Goal: Entertainment & Leisure: Participate in discussion

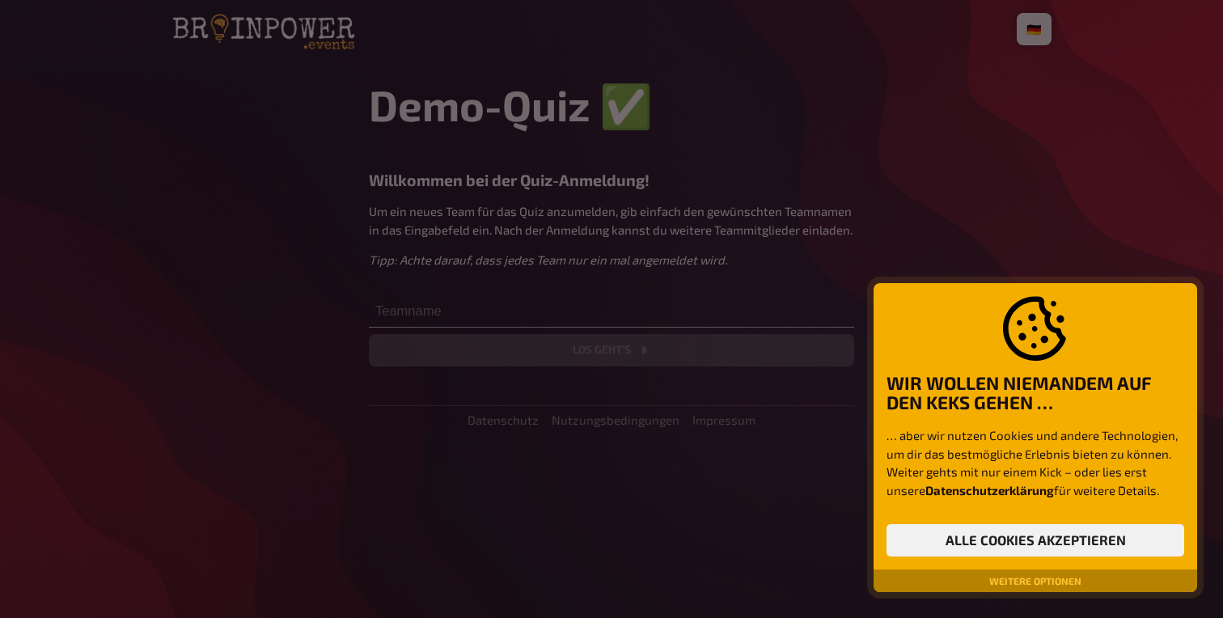
click at [926, 432] on p "… aber wir nutzen Cookies und andere Technologien, um dir das bestmögliche Erle…" at bounding box center [1036, 462] width 298 height 73
click at [1106, 539] on button "Alle Cookies akzeptieren" at bounding box center [1036, 540] width 298 height 32
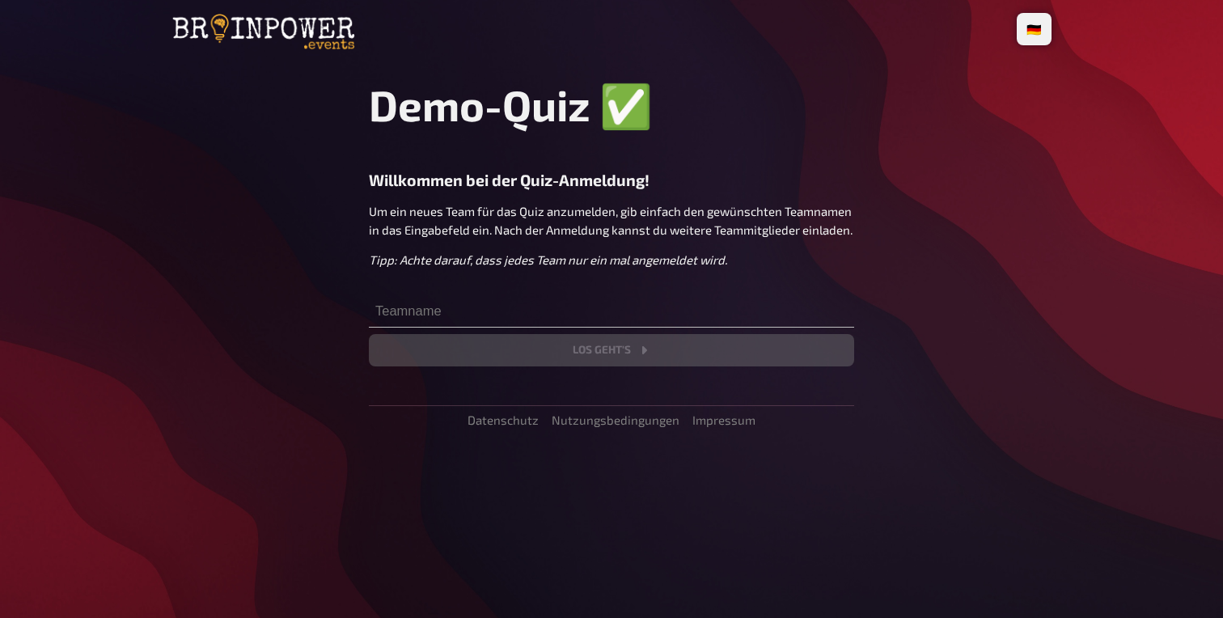
click at [1001, 89] on main "Demo-Quiz ✅​ Willkommen bei der Quiz-Anmeldung! Um ein neues Team für das Quiz …" at bounding box center [611, 253] width 880 height 348
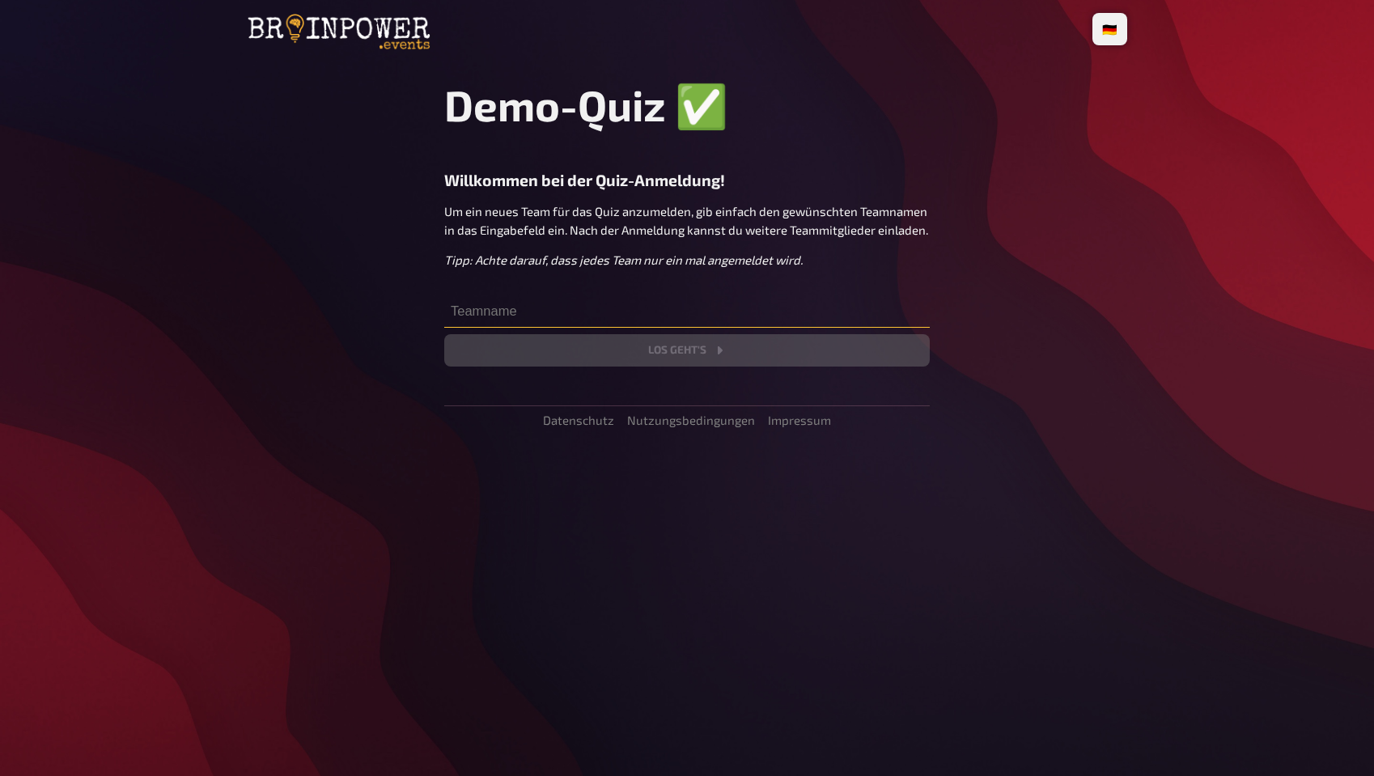
click at [537, 324] on input "text" at bounding box center [686, 311] width 485 height 32
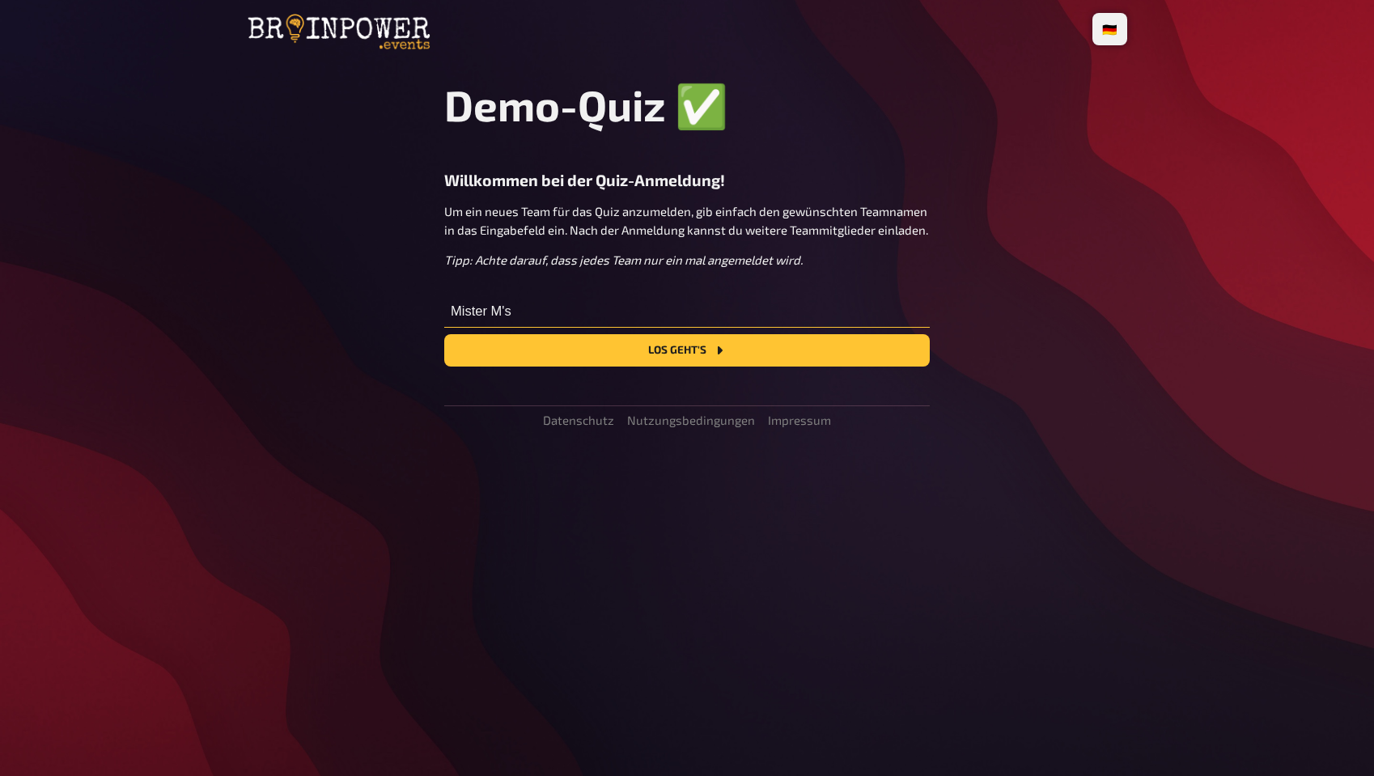
type input "Mister M's"
click at [444, 334] on button "Los geht's" at bounding box center [686, 350] width 485 height 32
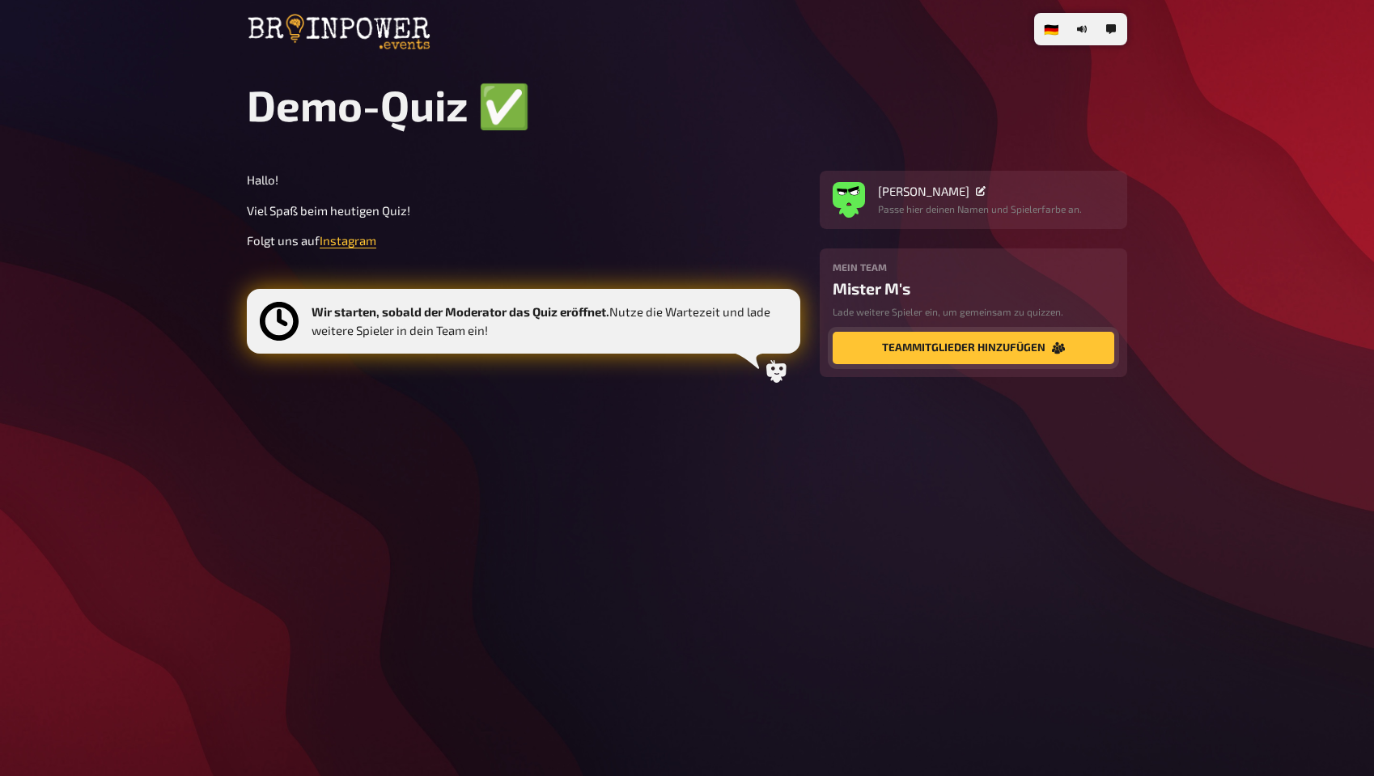
click at [1040, 345] on button "Teammitglieder hinzufügen" at bounding box center [972, 348] width 281 height 32
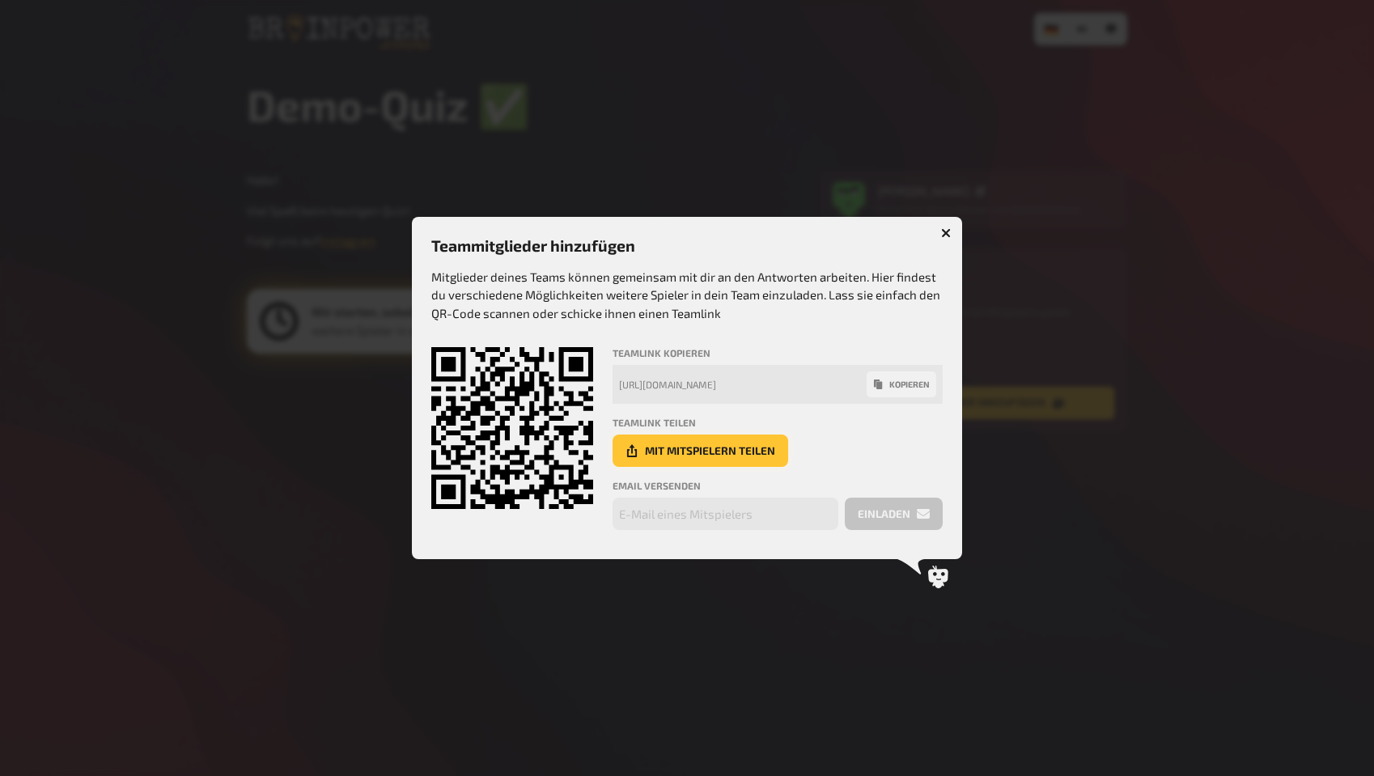
click at [757, 452] on button "Mit Mitspielern teilen" at bounding box center [700, 450] width 176 height 32
click at [955, 237] on button "button" at bounding box center [946, 233] width 26 height 26
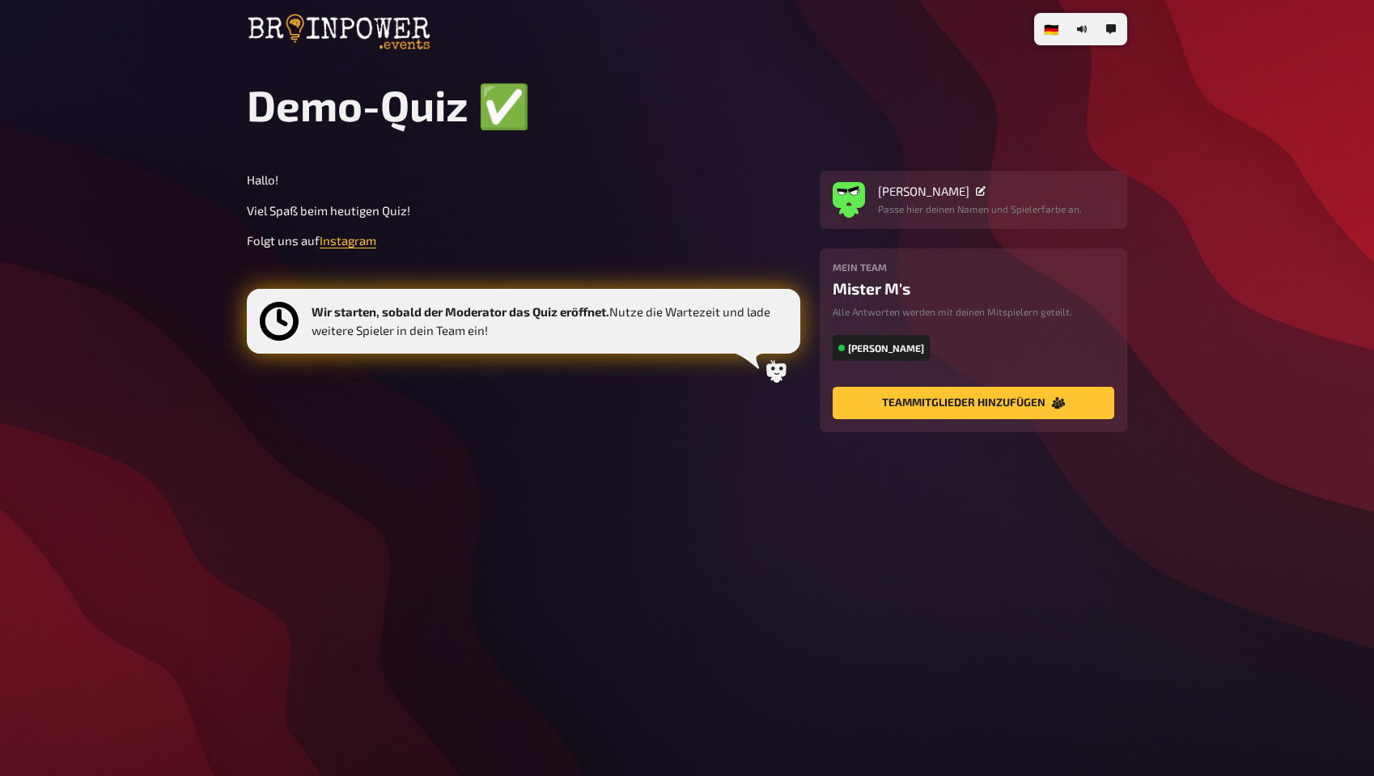
click at [442, 392] on div "Hallo! Viel Spaß beim heutigen Quiz! Folgt uns auf Instagram Wir starten, sobal…" at bounding box center [523, 282] width 553 height 222
click at [347, 245] on span "Instagram" at bounding box center [348, 240] width 57 height 15
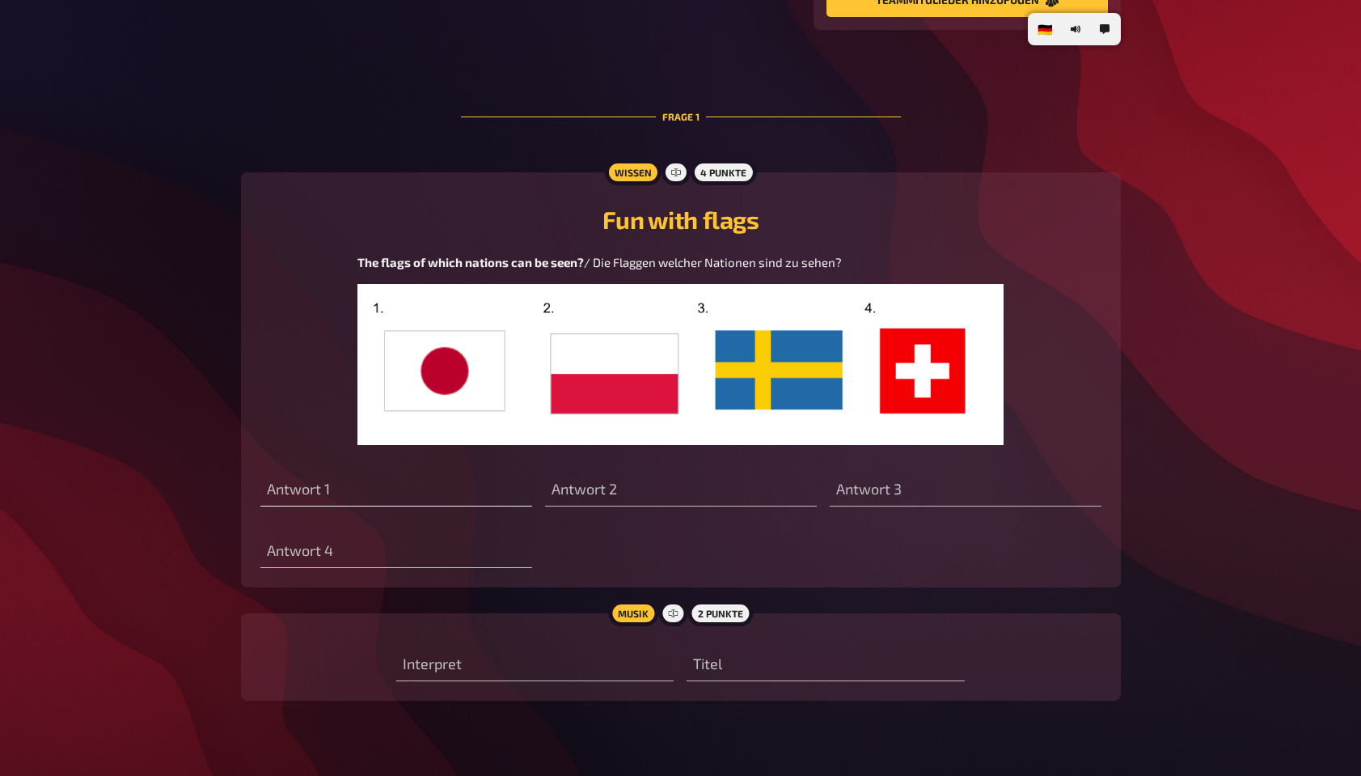
scroll to position [434, 0]
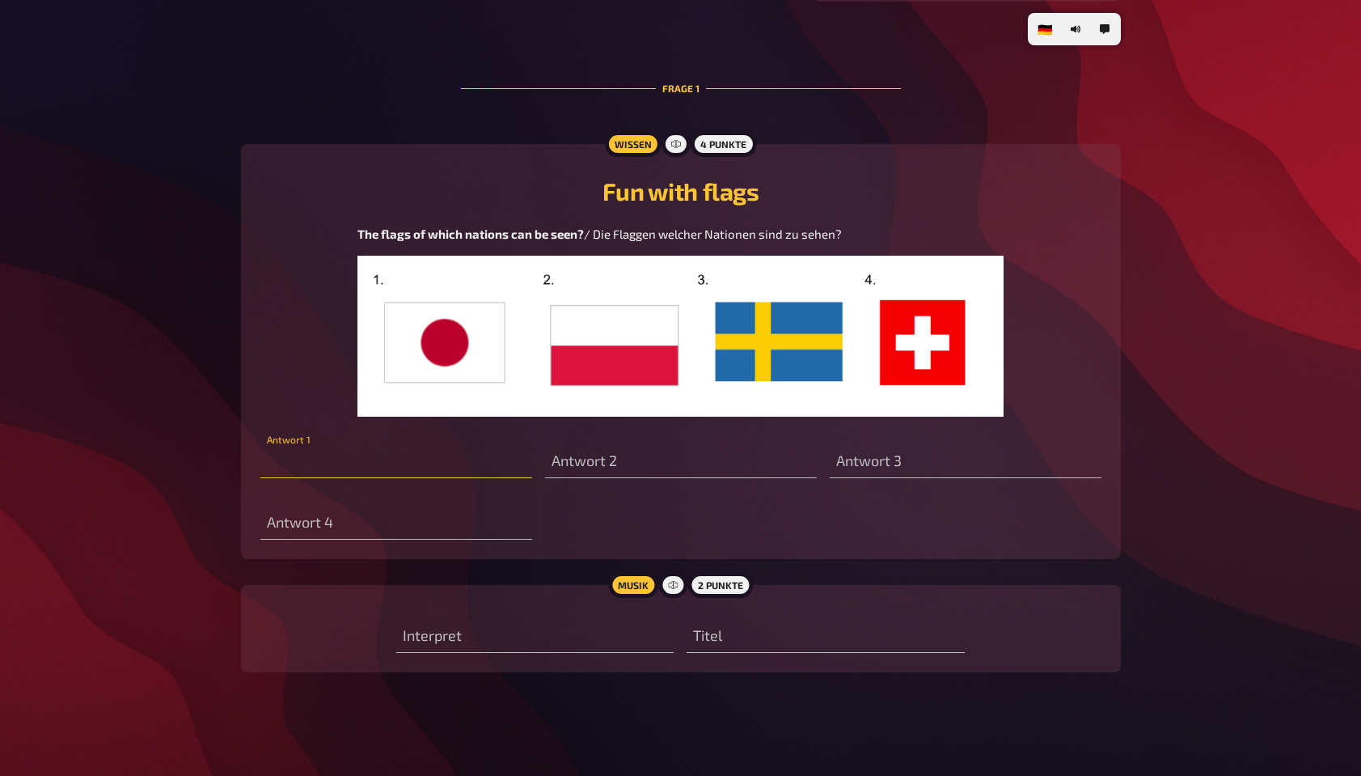
click at [442, 465] on input "text" at bounding box center [396, 462] width 272 height 32
type input "[GEOGRAPHIC_DATA]"
type input "Littauen"
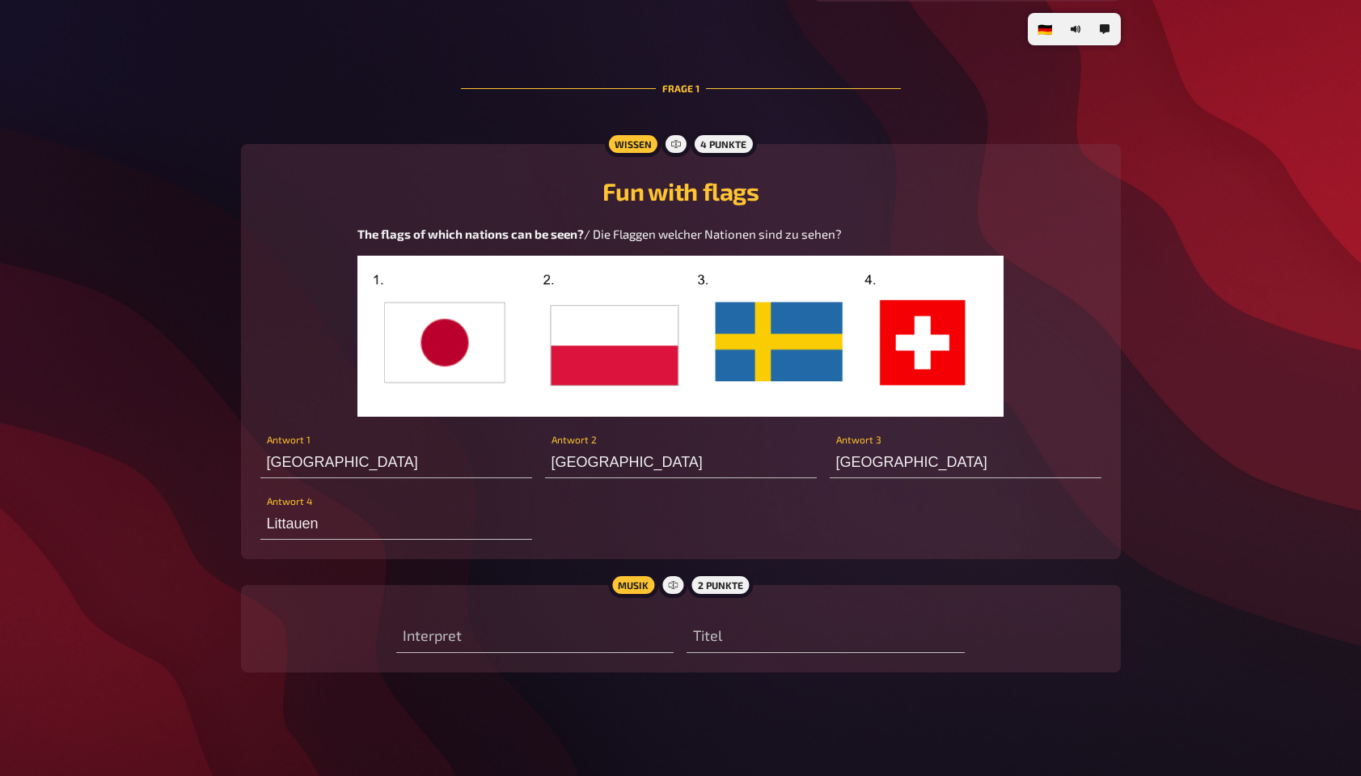
click at [627, 360] on img at bounding box center [681, 337] width 646 height 162
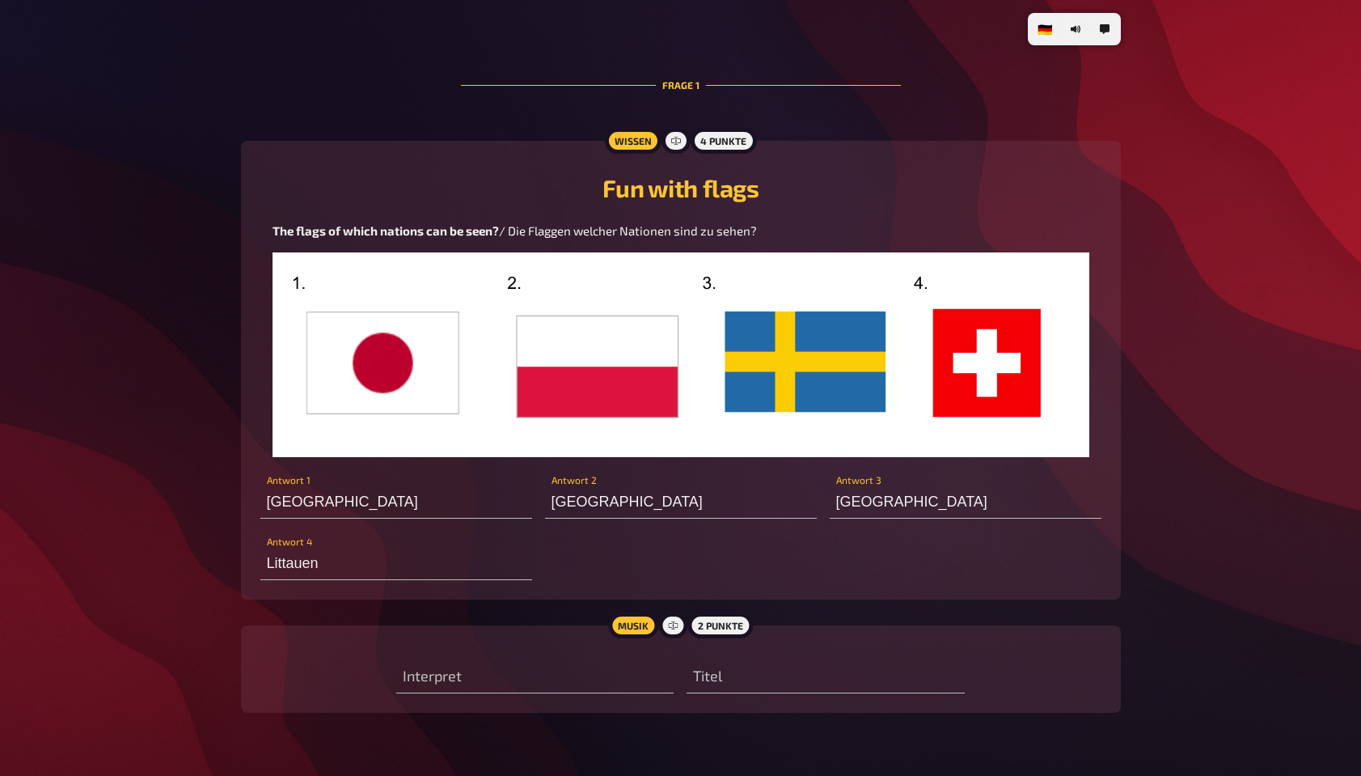
click at [627, 360] on img at bounding box center [681, 354] width 817 height 205
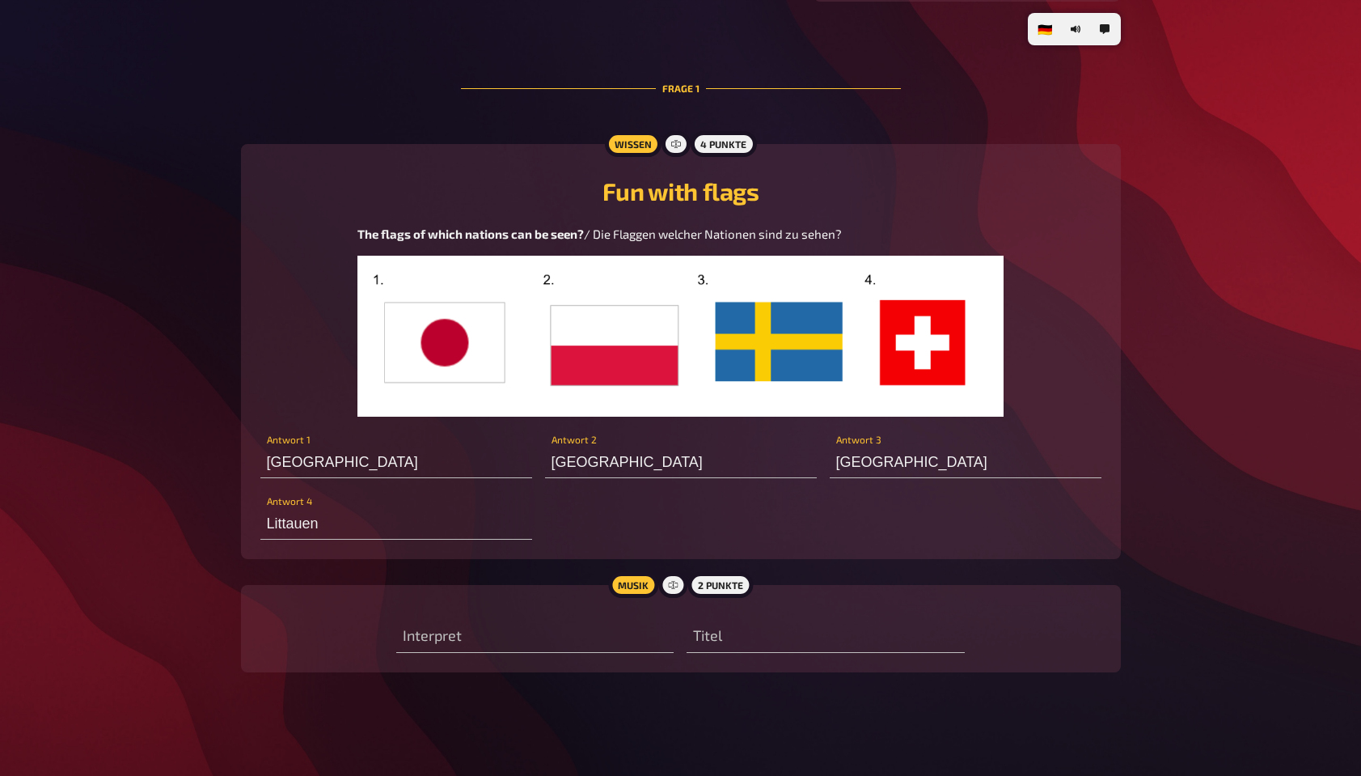
click at [627, 360] on img at bounding box center [681, 337] width 646 height 162
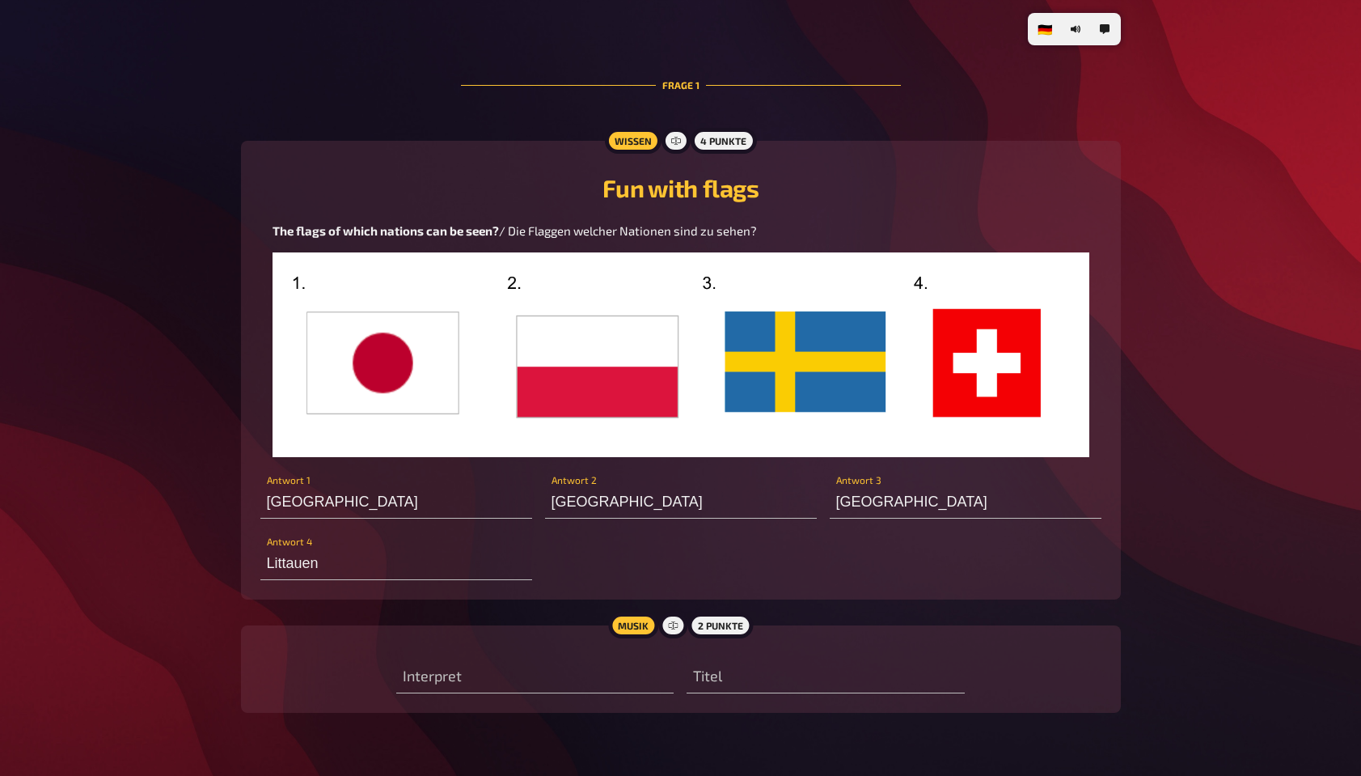
click at [627, 360] on img at bounding box center [681, 354] width 817 height 205
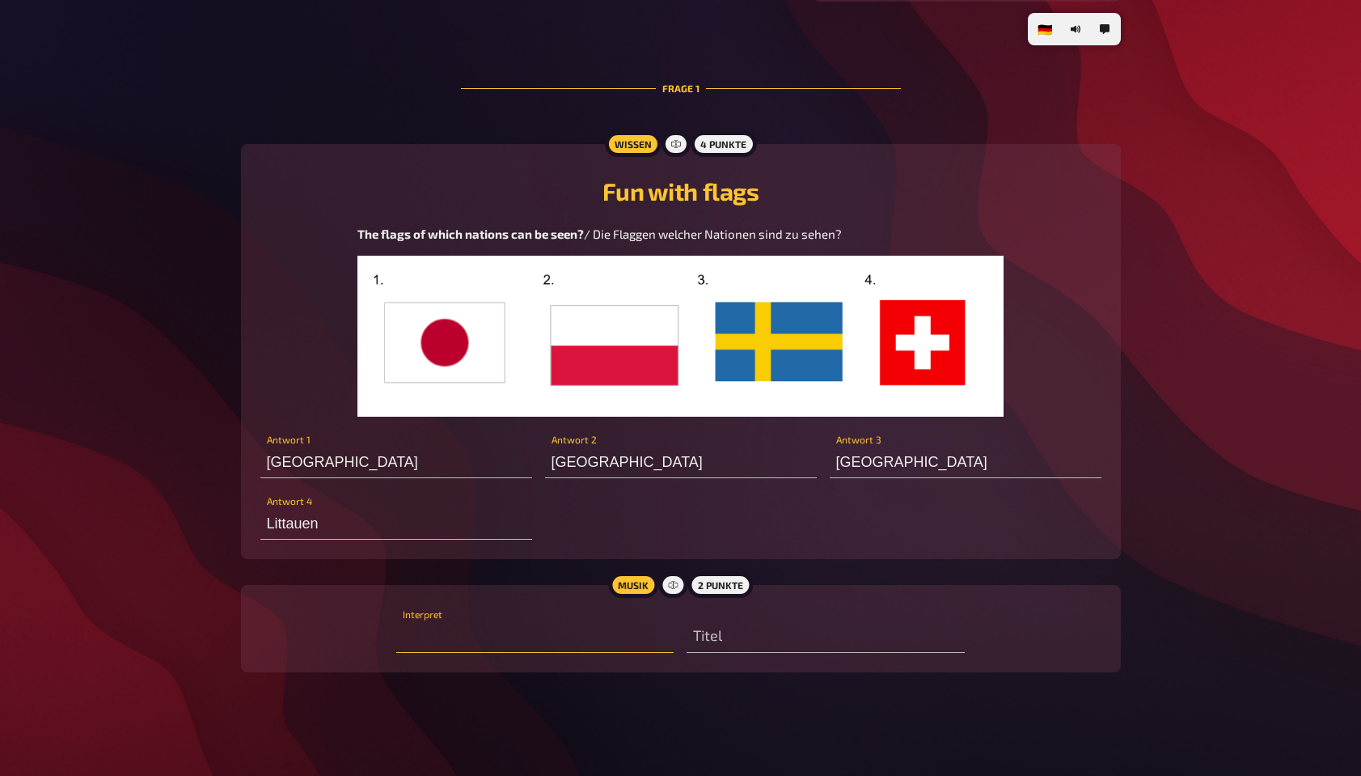
click at [574, 617] on input "text" at bounding box center [534, 636] width 277 height 32
type input "M"
type input "Ö"
type input "Queen"
type input "Radio Gaga"
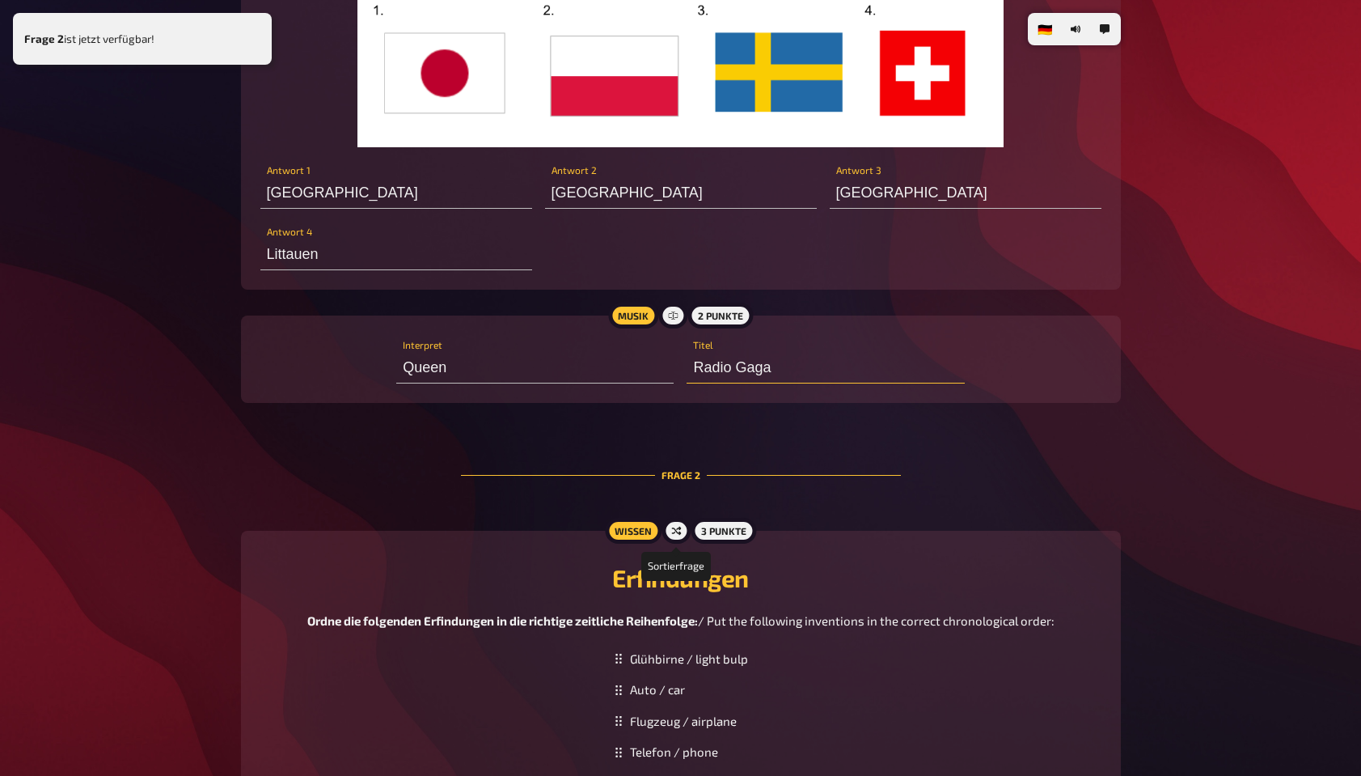
scroll to position [931, 0]
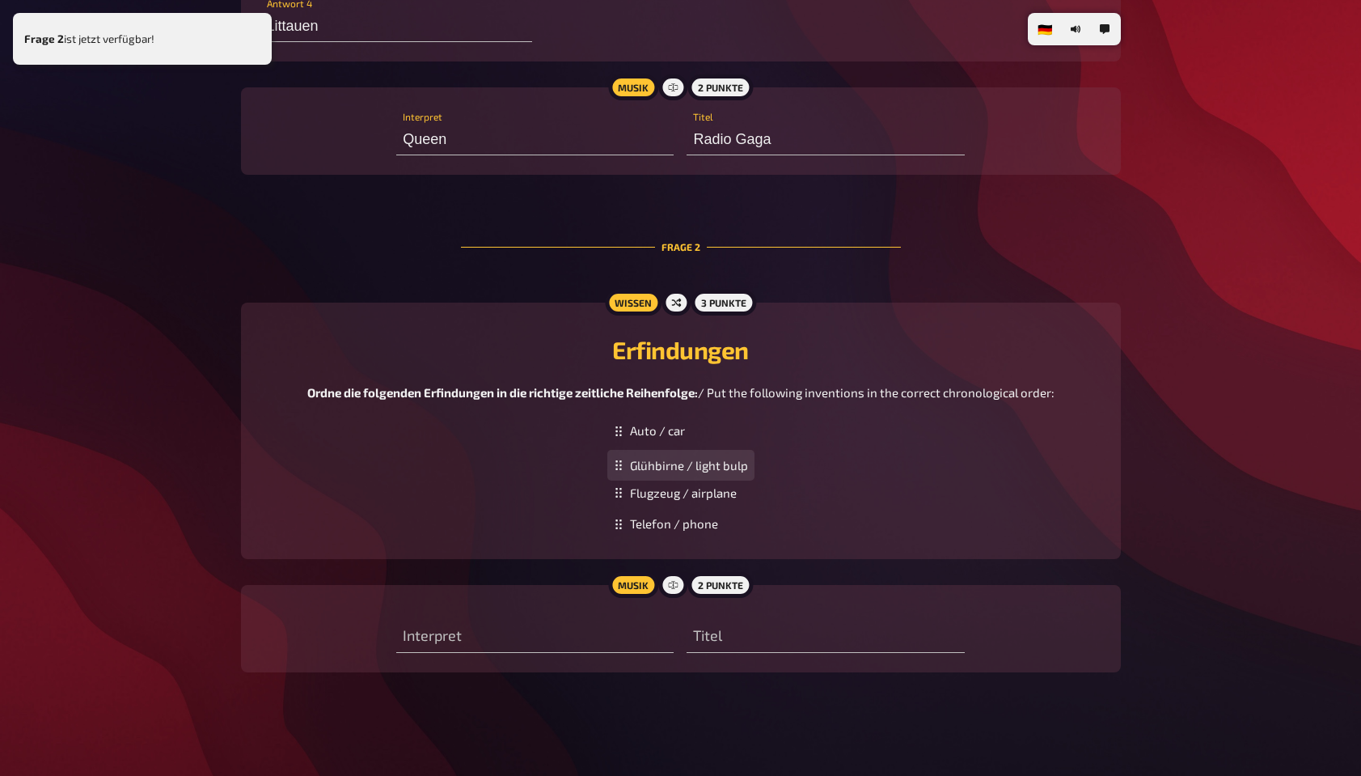
drag, startPoint x: 641, startPoint y: 437, endPoint x: 648, endPoint y: 472, distance: 35.5
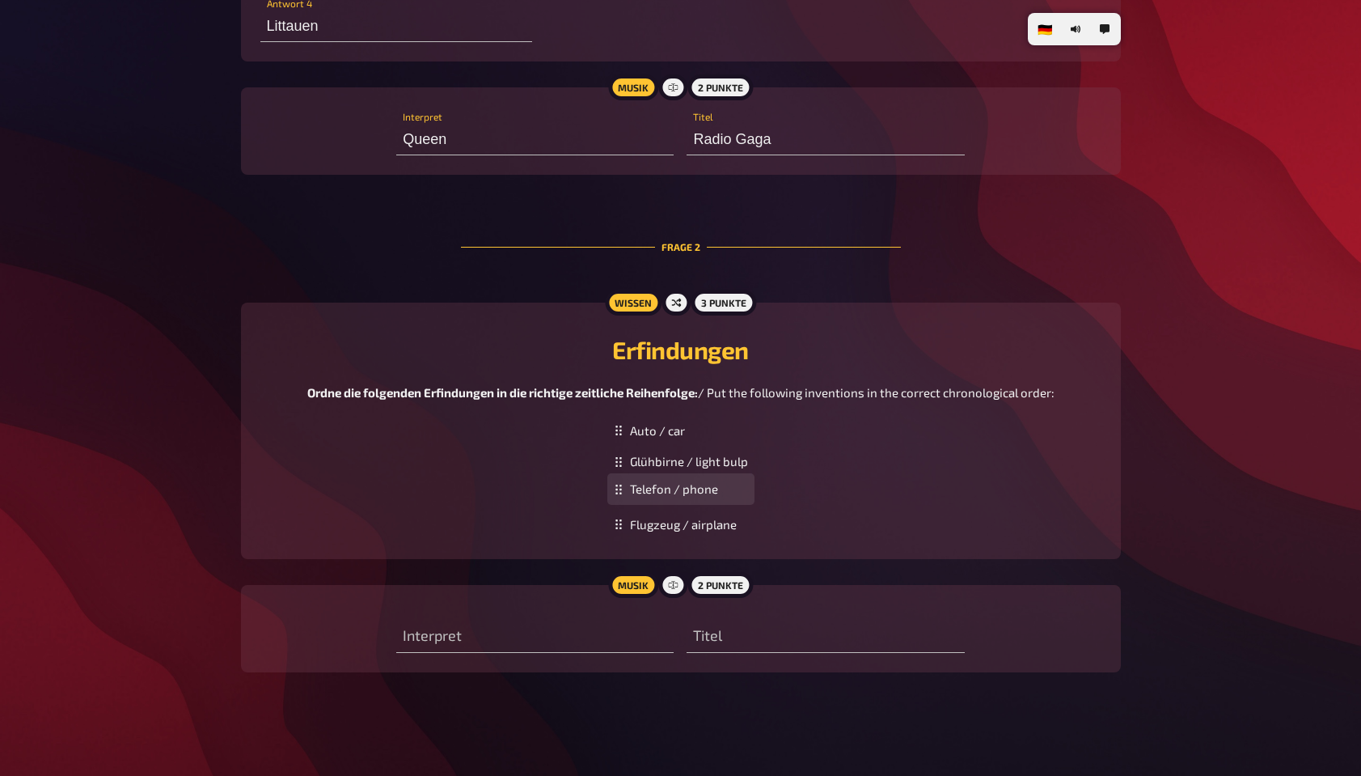
drag, startPoint x: 678, startPoint y: 527, endPoint x: 681, endPoint y: 492, distance: 34.9
click at [681, 492] on div "Telefon / phone" at bounding box center [680, 489] width 147 height 32
click at [624, 617] on input "text" at bounding box center [534, 636] width 277 height 32
type input "-"
click at [791, 617] on input "text" at bounding box center [825, 636] width 277 height 32
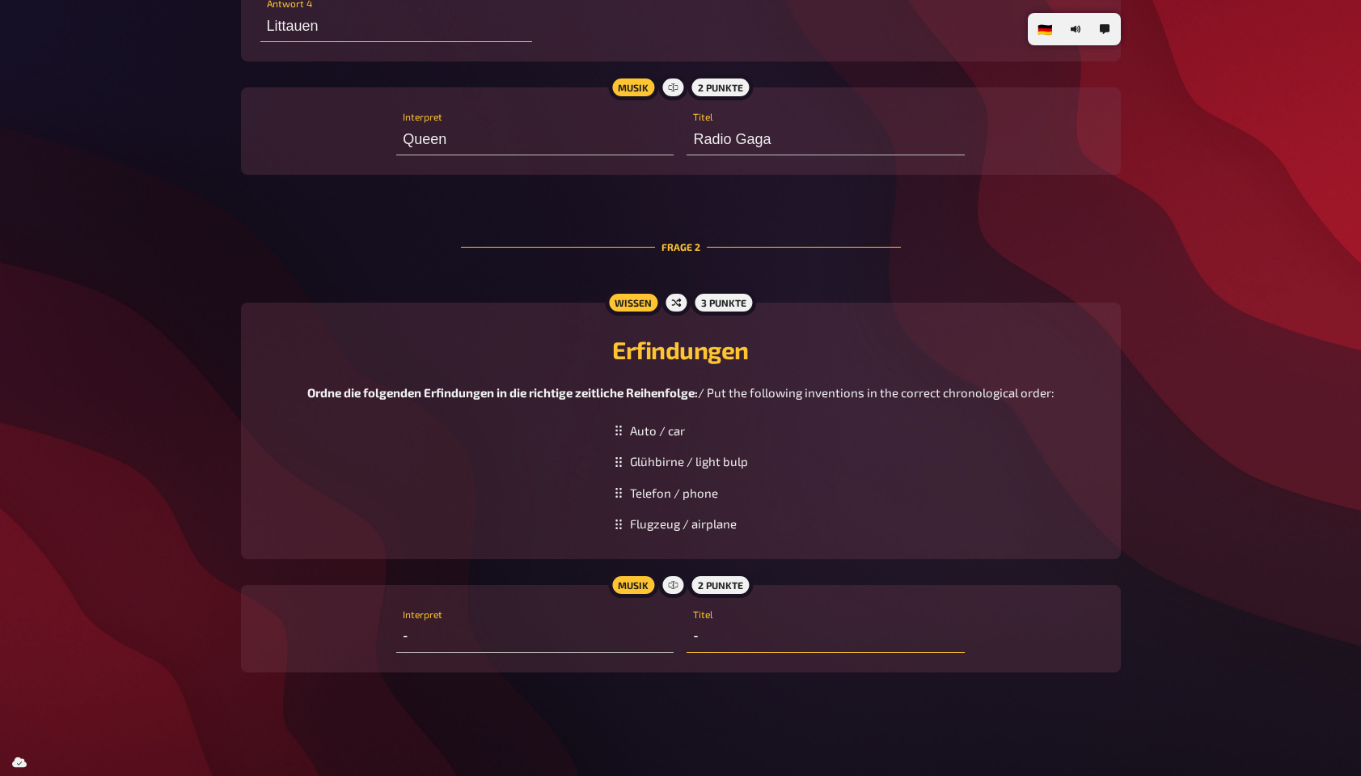
type input "-"
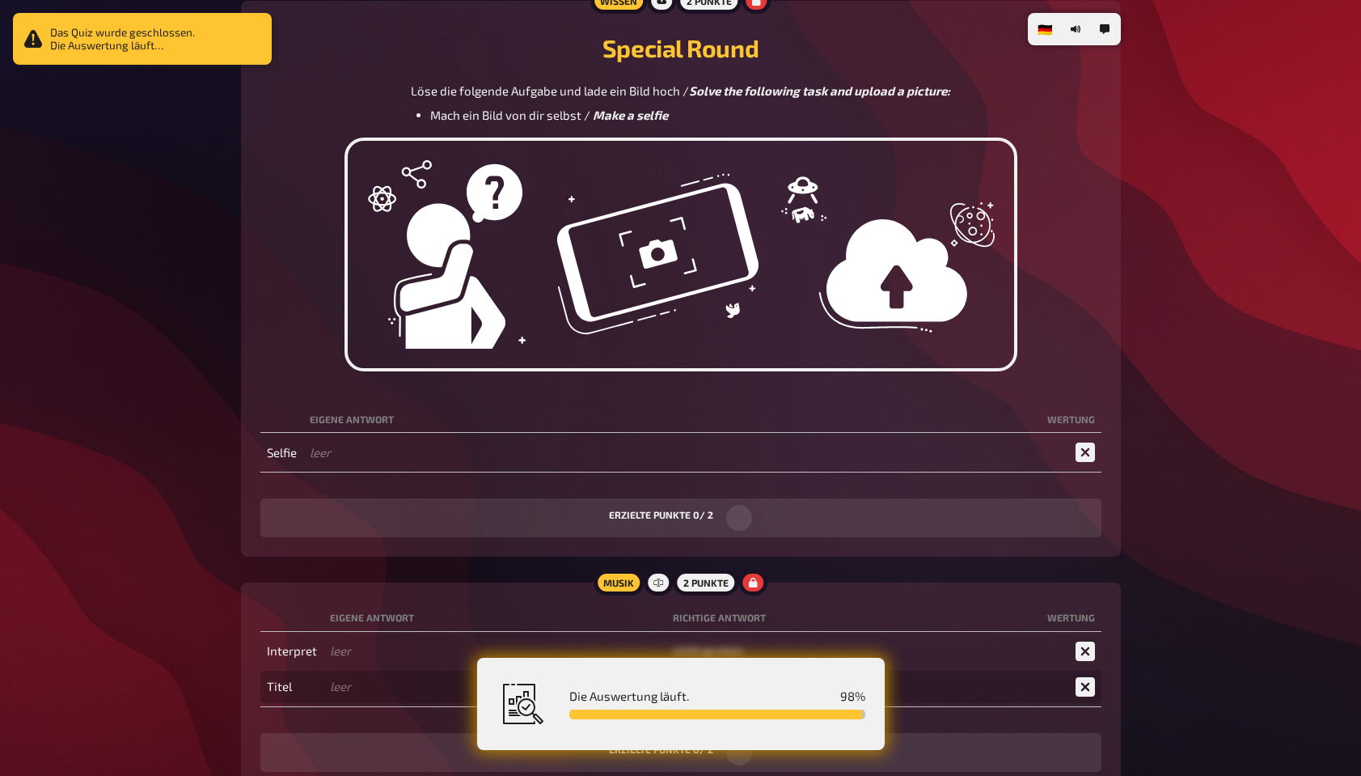
scroll to position [2284, 0]
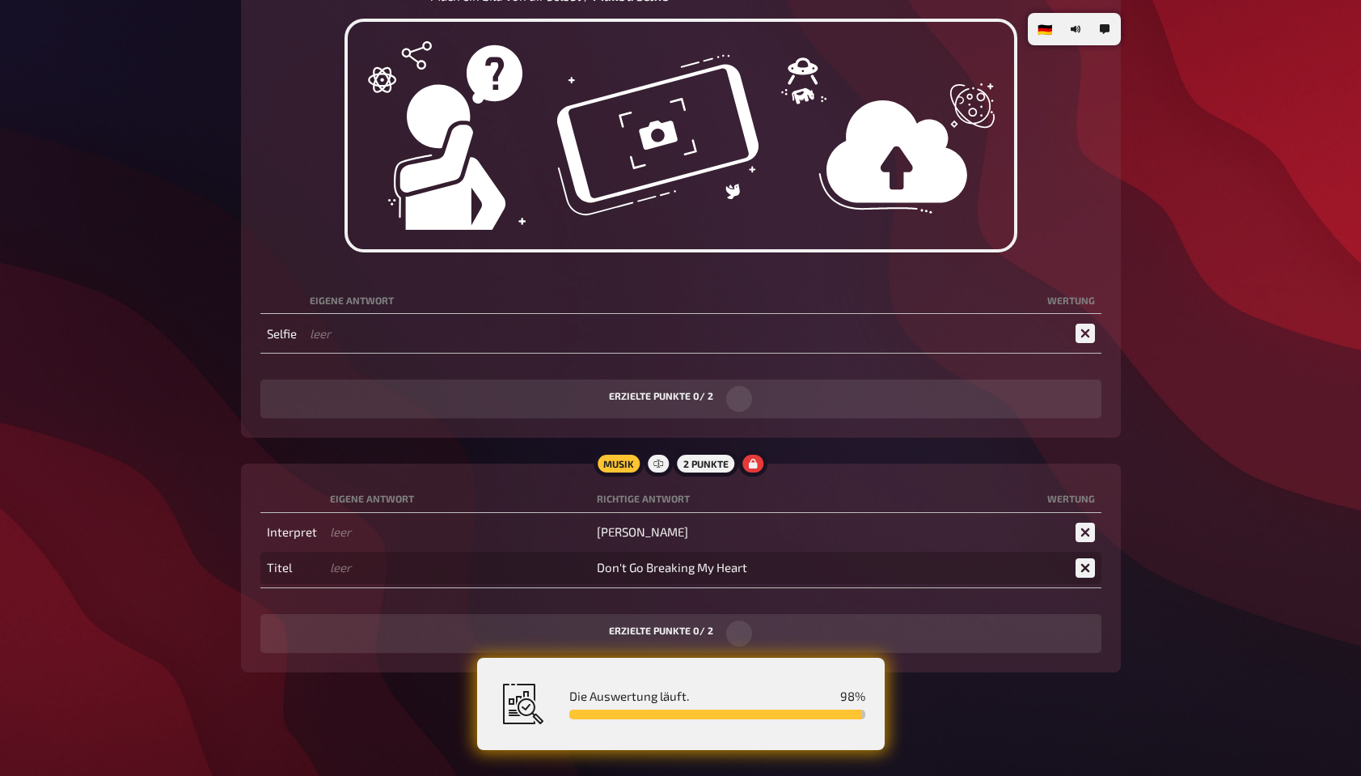
click at [971, 539] on td "[PERSON_NAME]" at bounding box center [815, 532] width 450 height 32
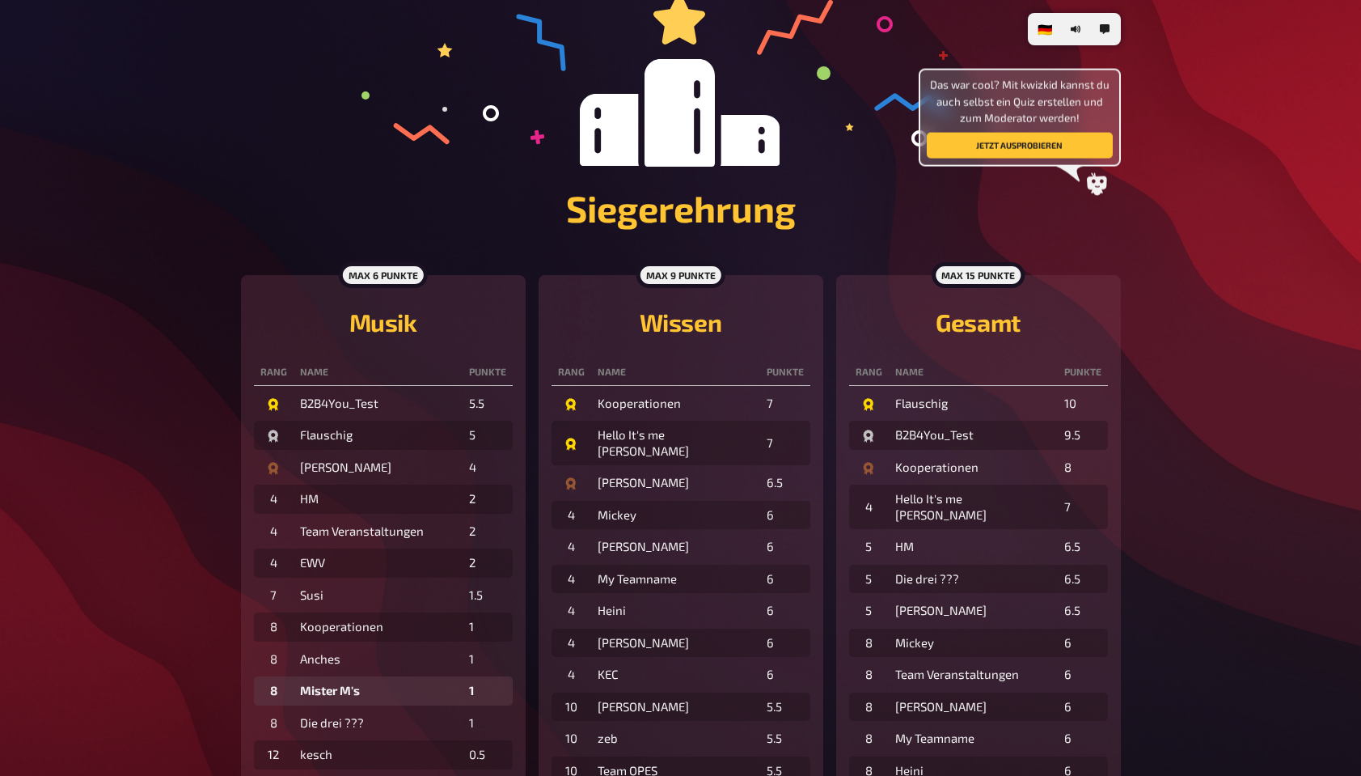
scroll to position [0, 0]
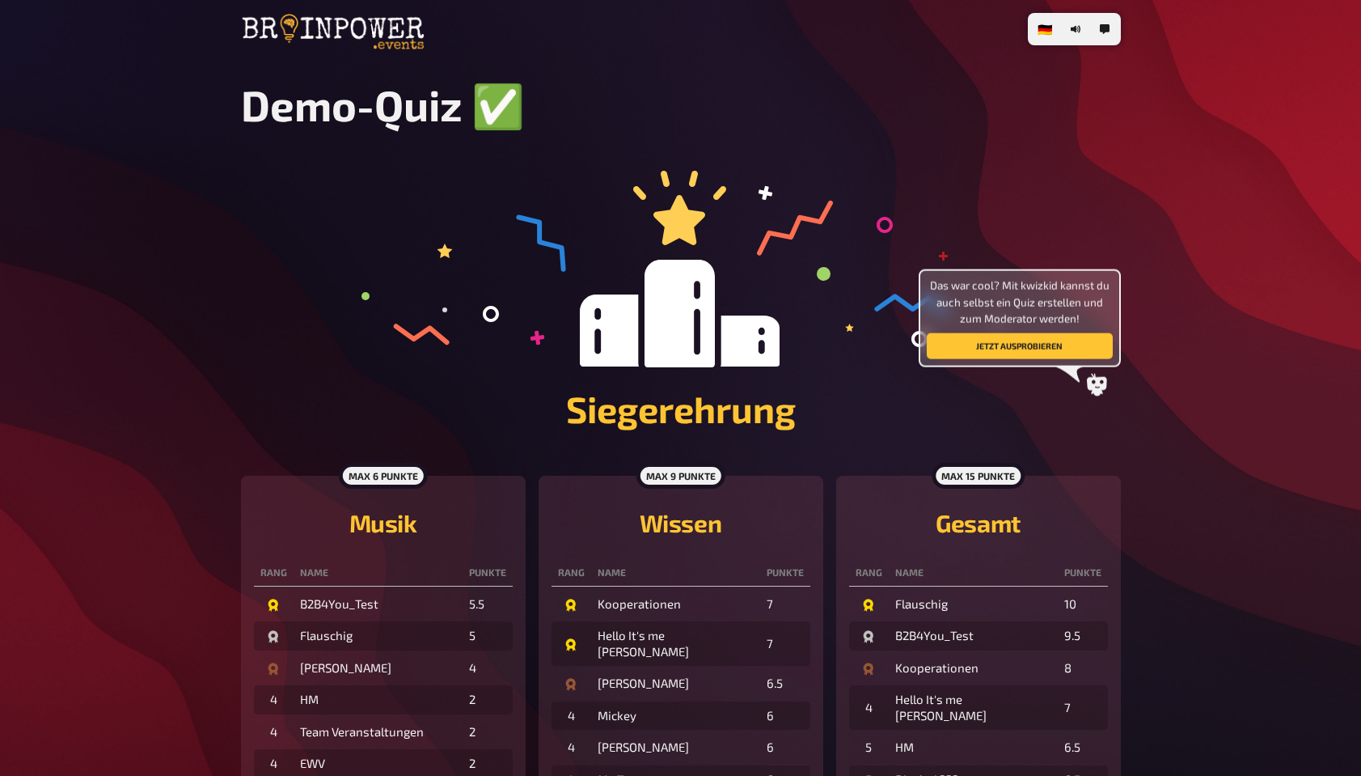
click at [1099, 394] on icon at bounding box center [1097, 385] width 20 height 23
click at [1113, 476] on div "Siegerehrung Das war cool? Mit kwizkid kannst du auch selbst ein Quiz erstellen…" at bounding box center [681, 323] width 880 height 305
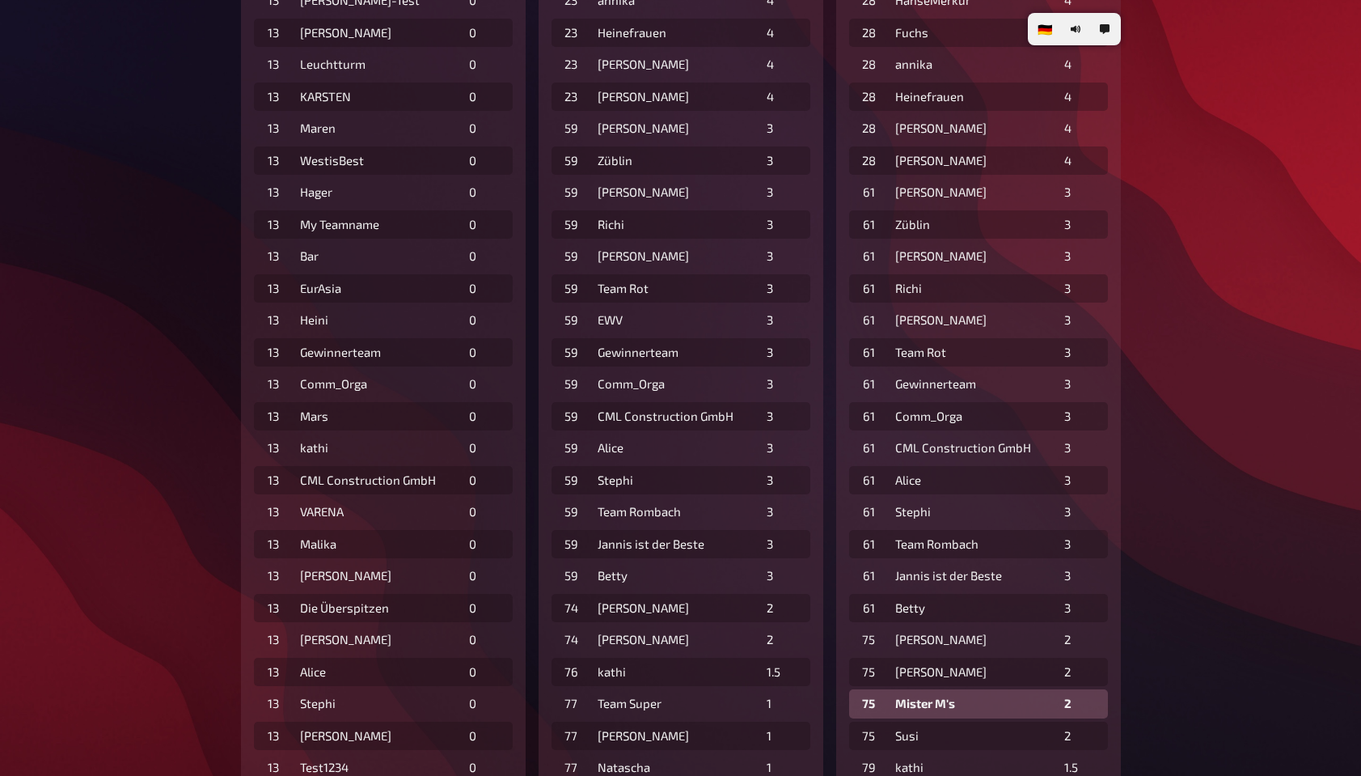
scroll to position [3008, 0]
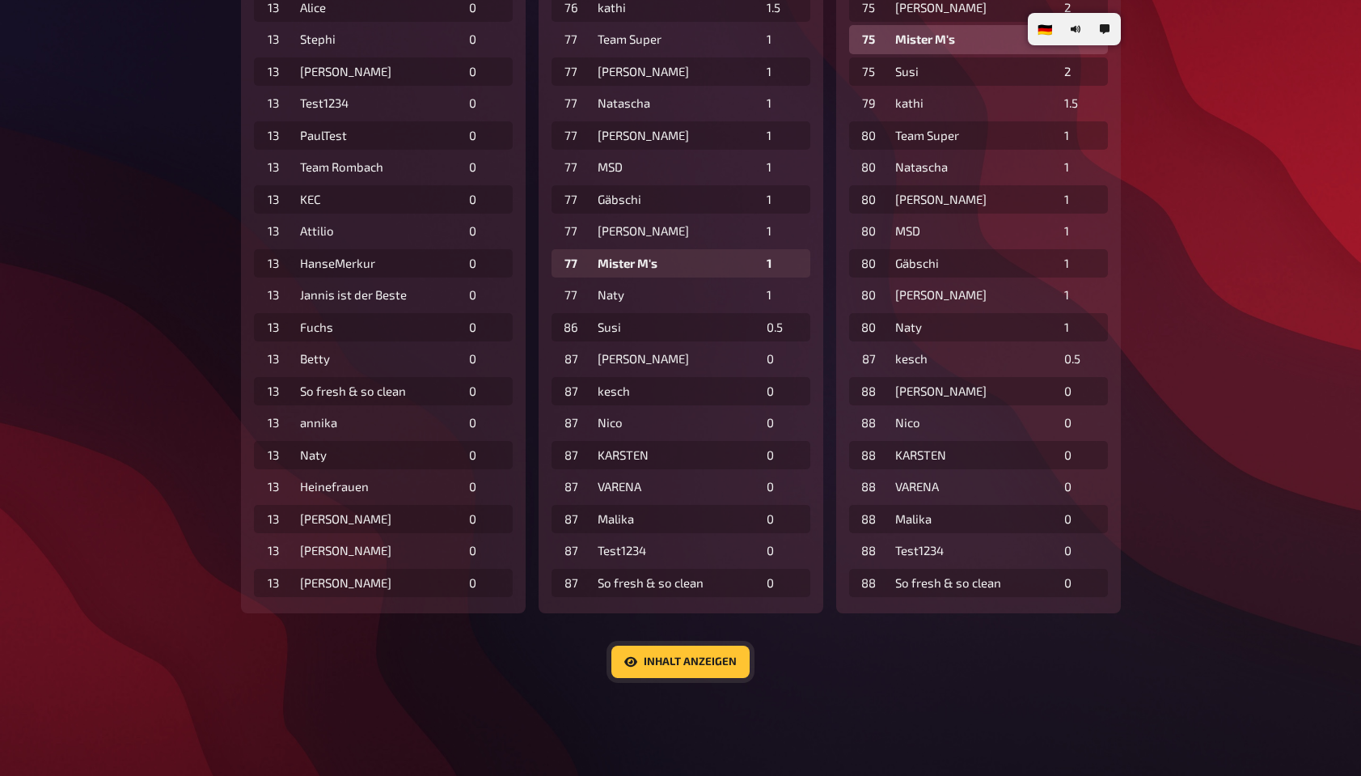
click at [654, 617] on button "Inhalt anzeigen" at bounding box center [681, 662] width 138 height 32
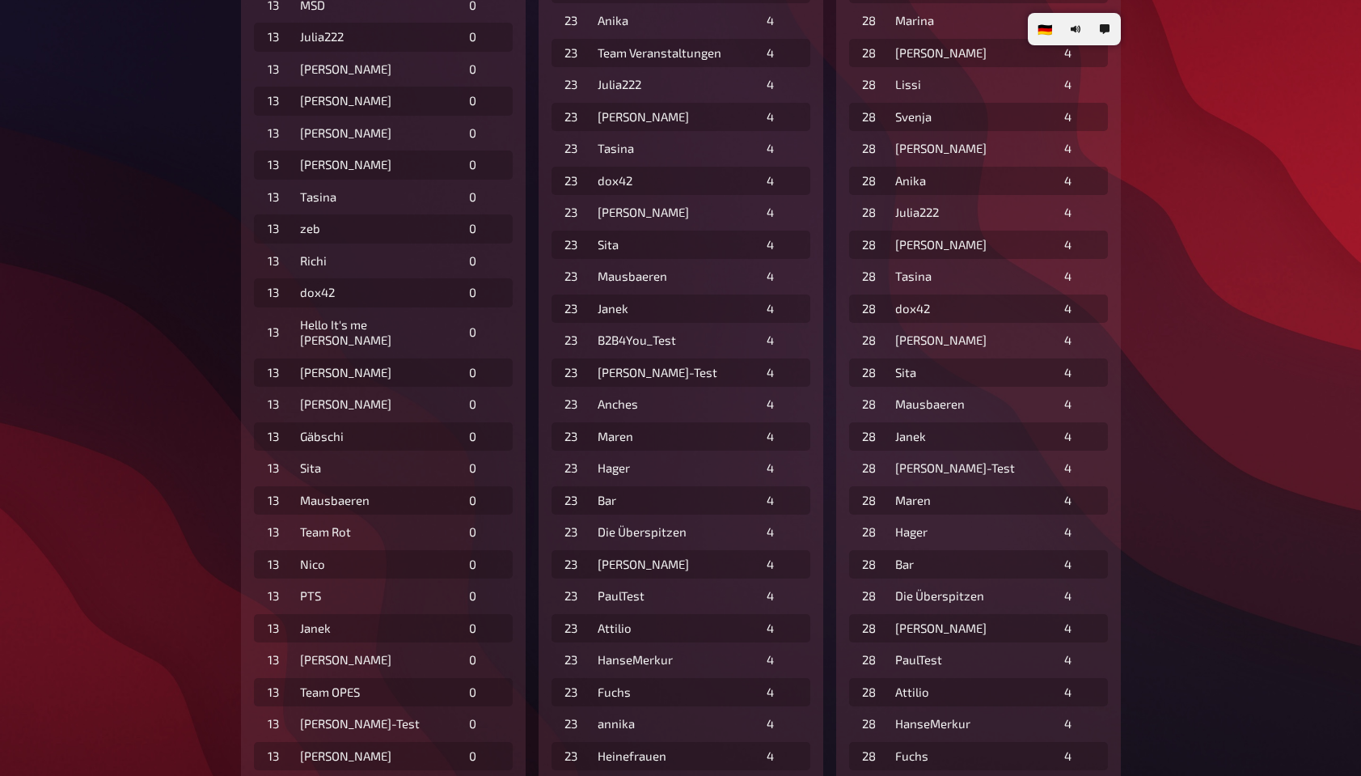
scroll to position [0, 0]
